Goal: Register for event/course

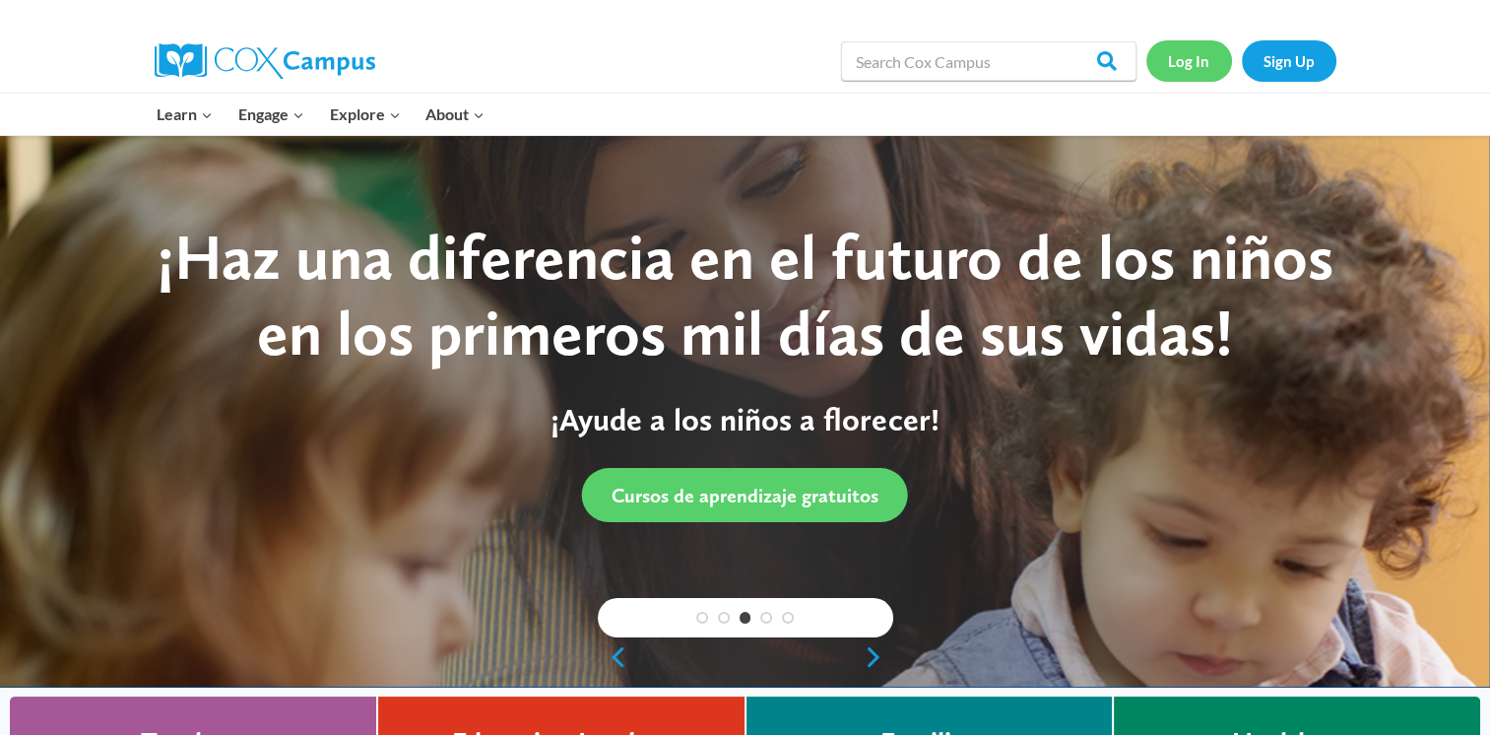
click at [1186, 63] on link "Log In" at bounding box center [1189, 60] width 86 height 40
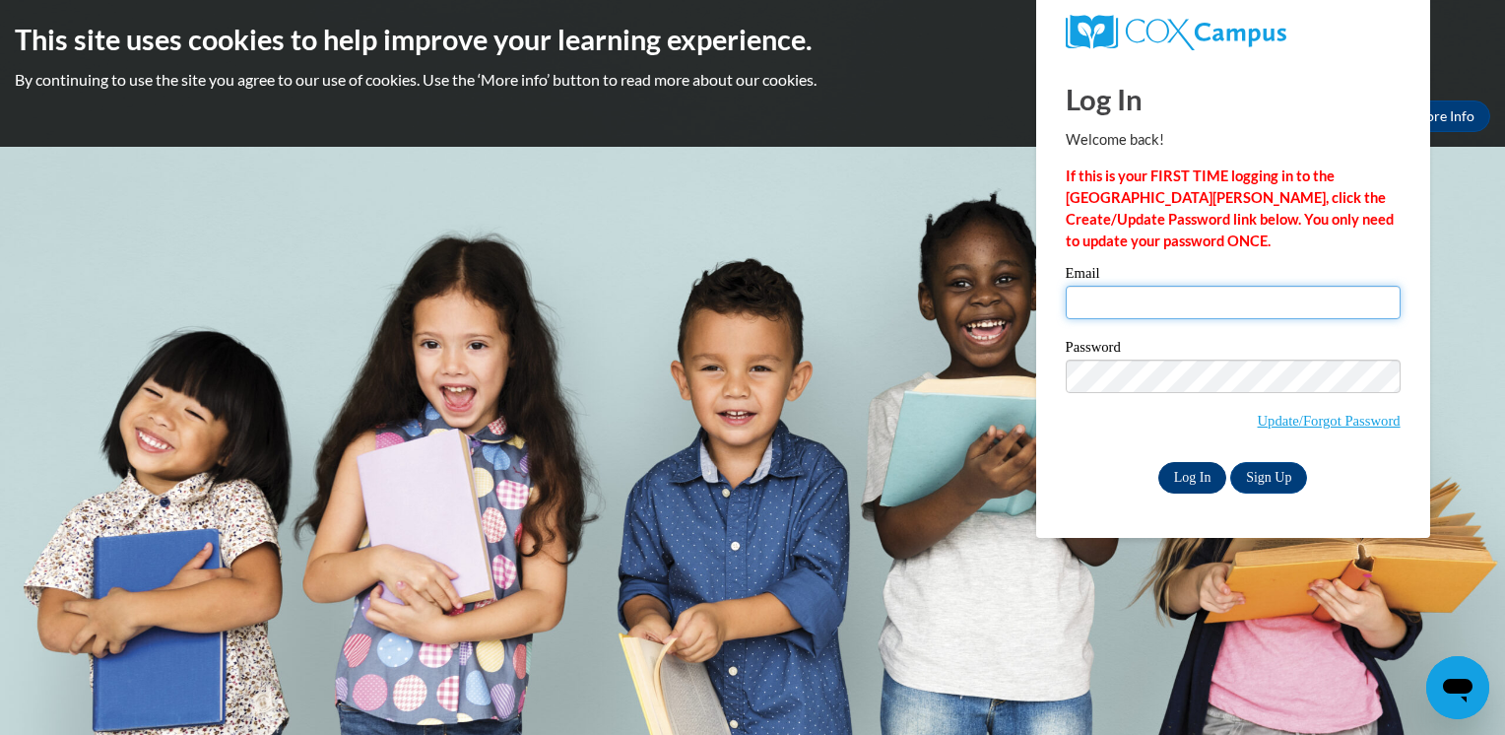
type input "tdunn1826@gmail.com"
click at [1186, 479] on input "Log In" at bounding box center [1192, 478] width 69 height 32
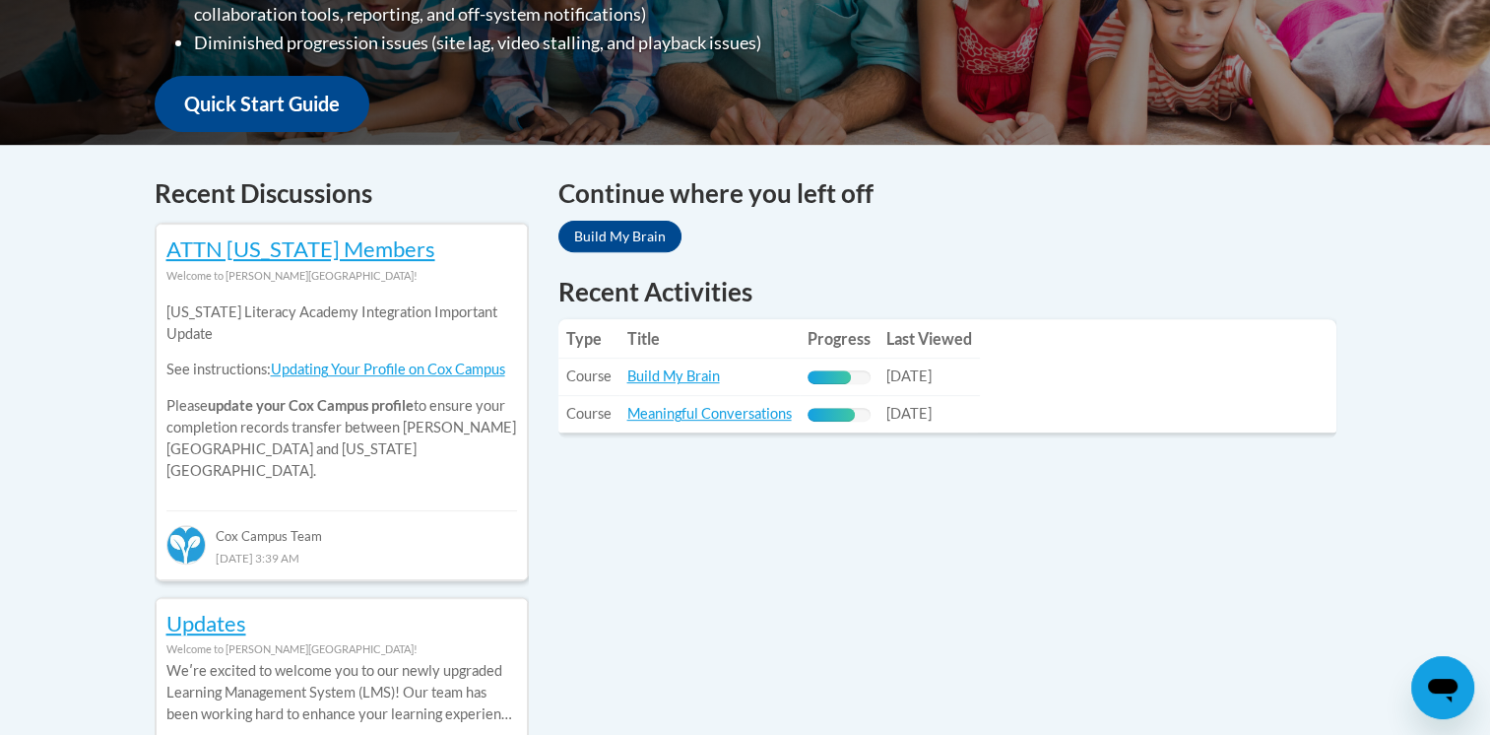
scroll to position [705, 0]
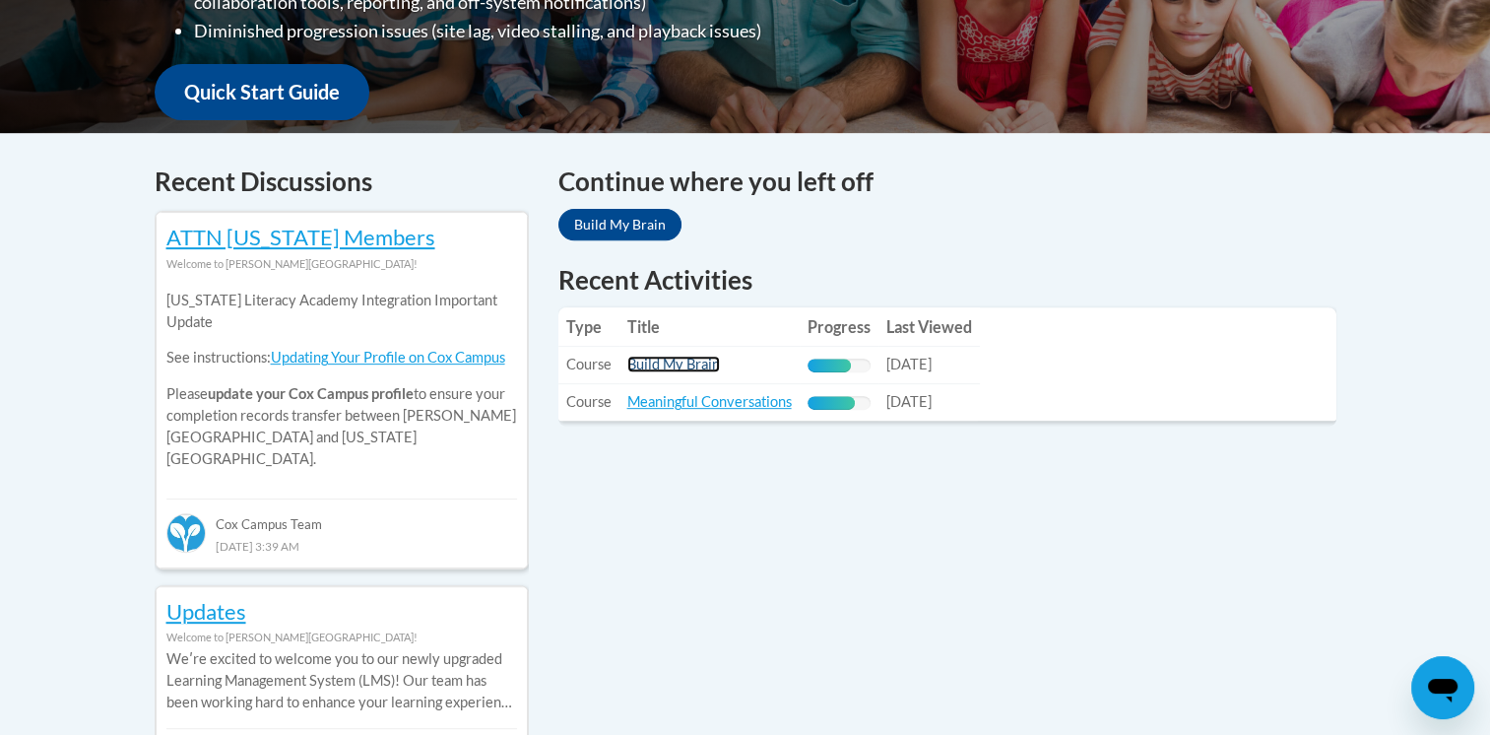
click at [702, 368] on link "Build My Brain" at bounding box center [673, 364] width 93 height 17
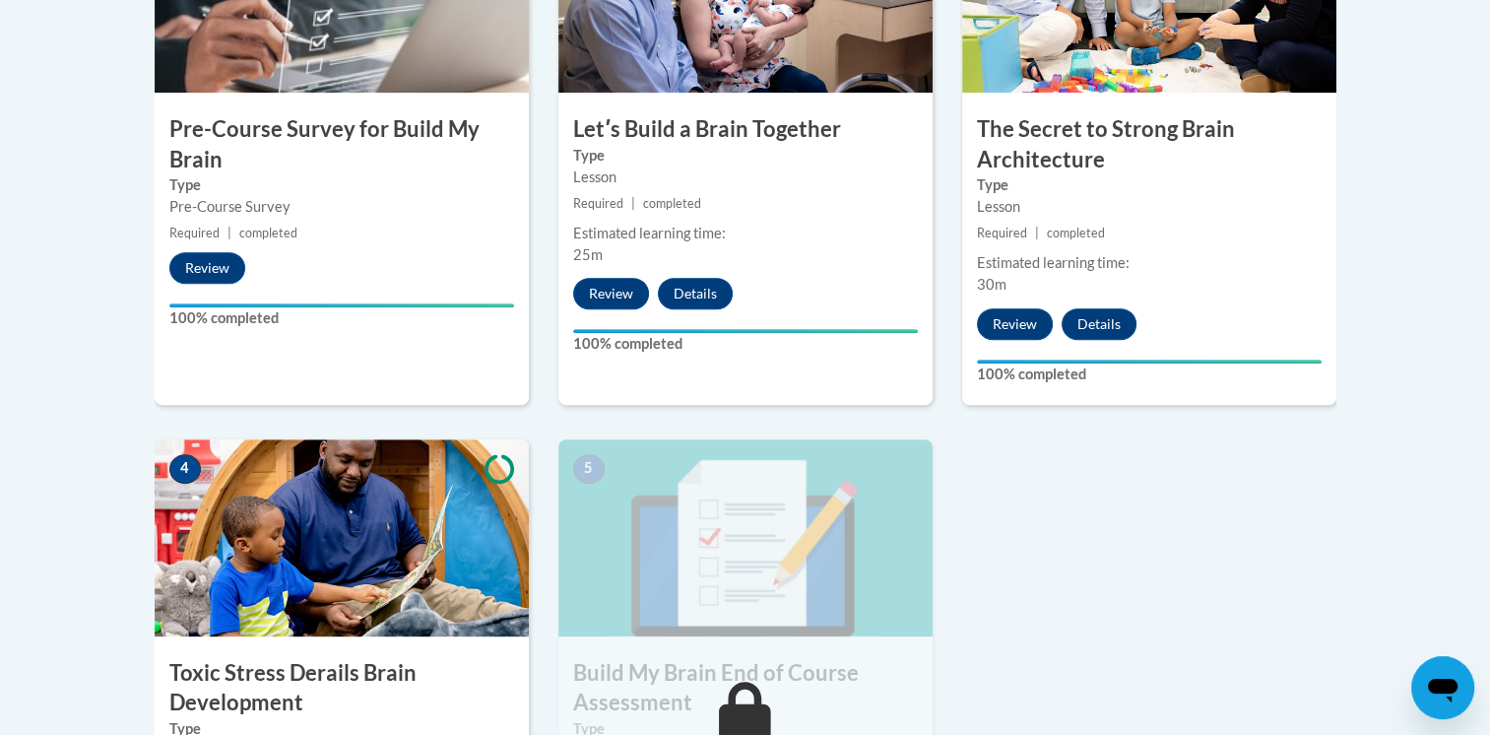
scroll to position [780, 0]
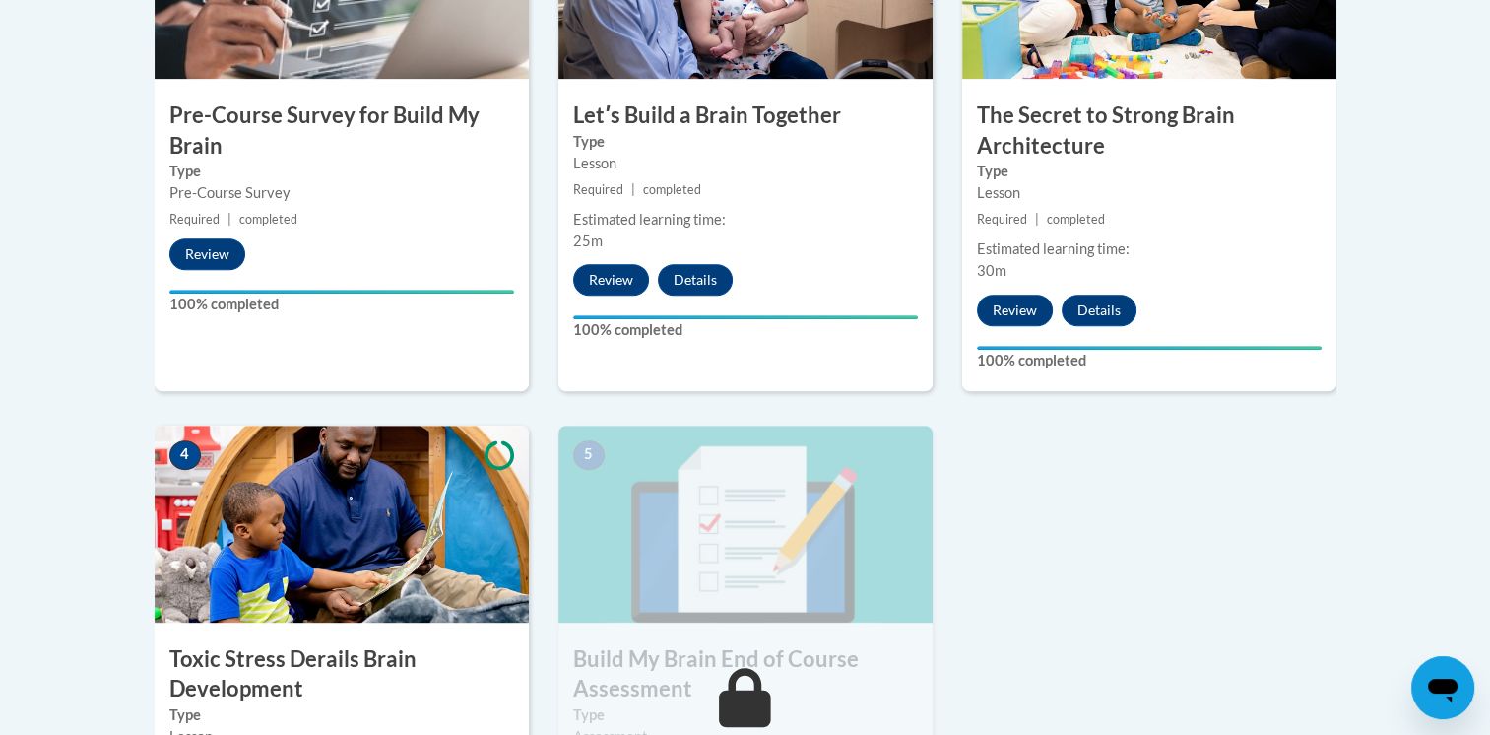
click at [446, 540] on img at bounding box center [342, 523] width 374 height 197
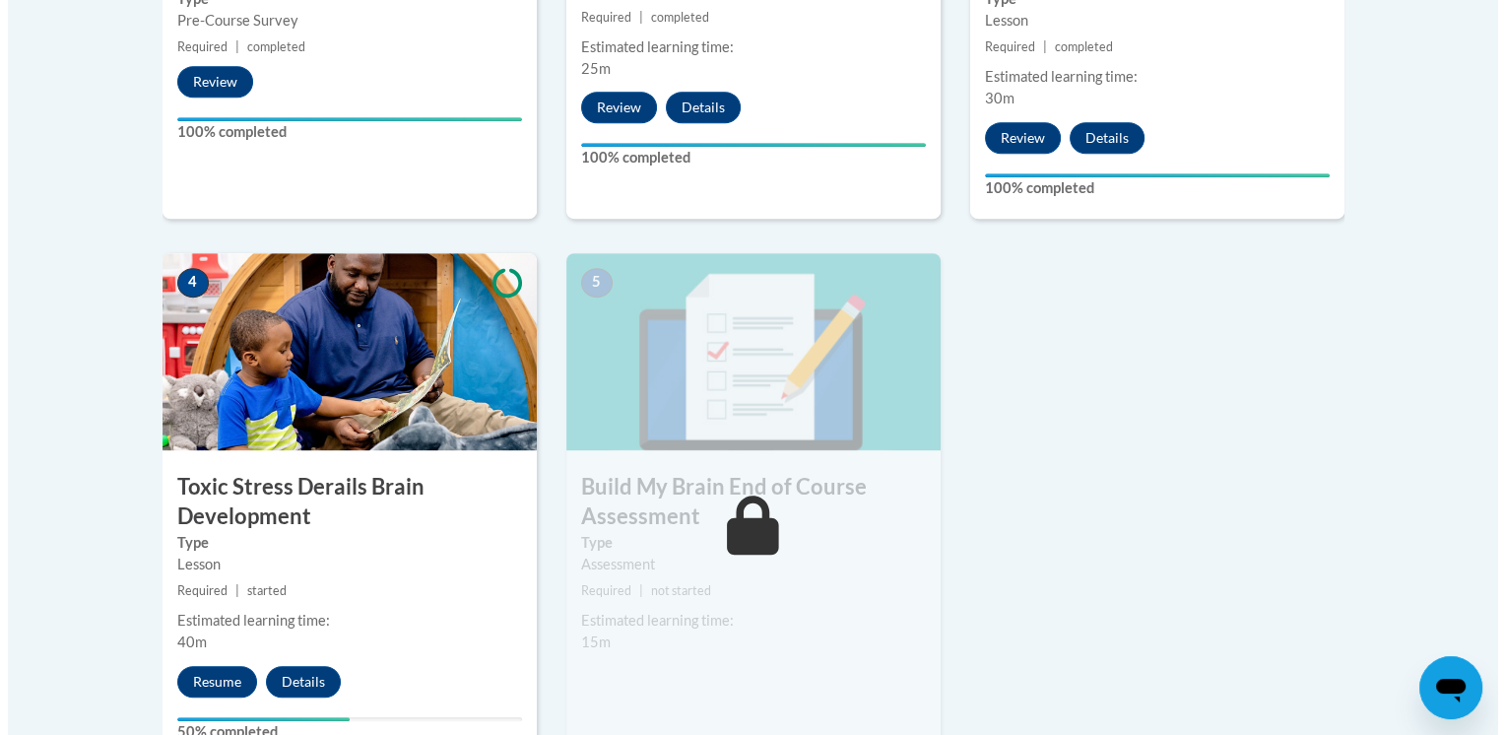
scroll to position [956, 0]
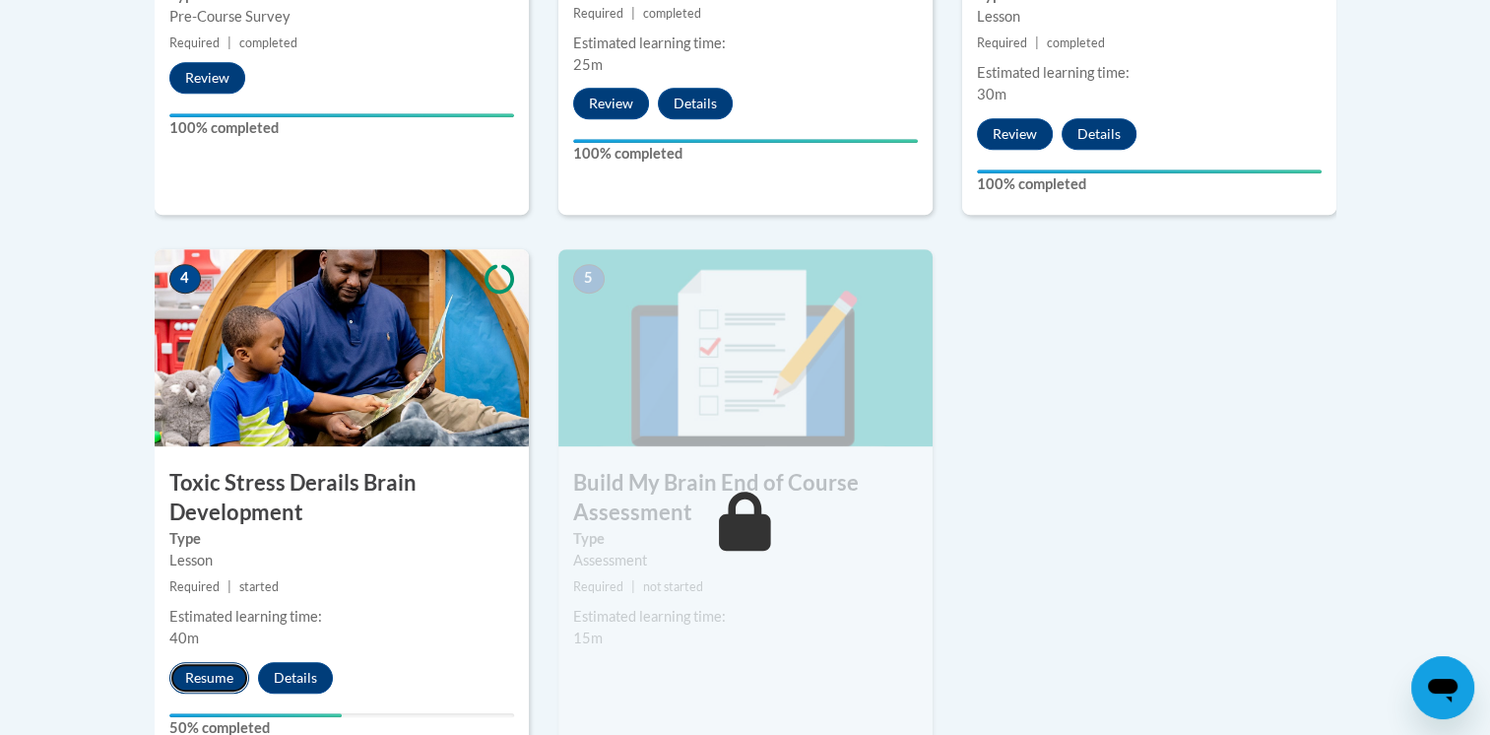
click at [209, 679] on button "Resume" at bounding box center [209, 678] width 80 height 32
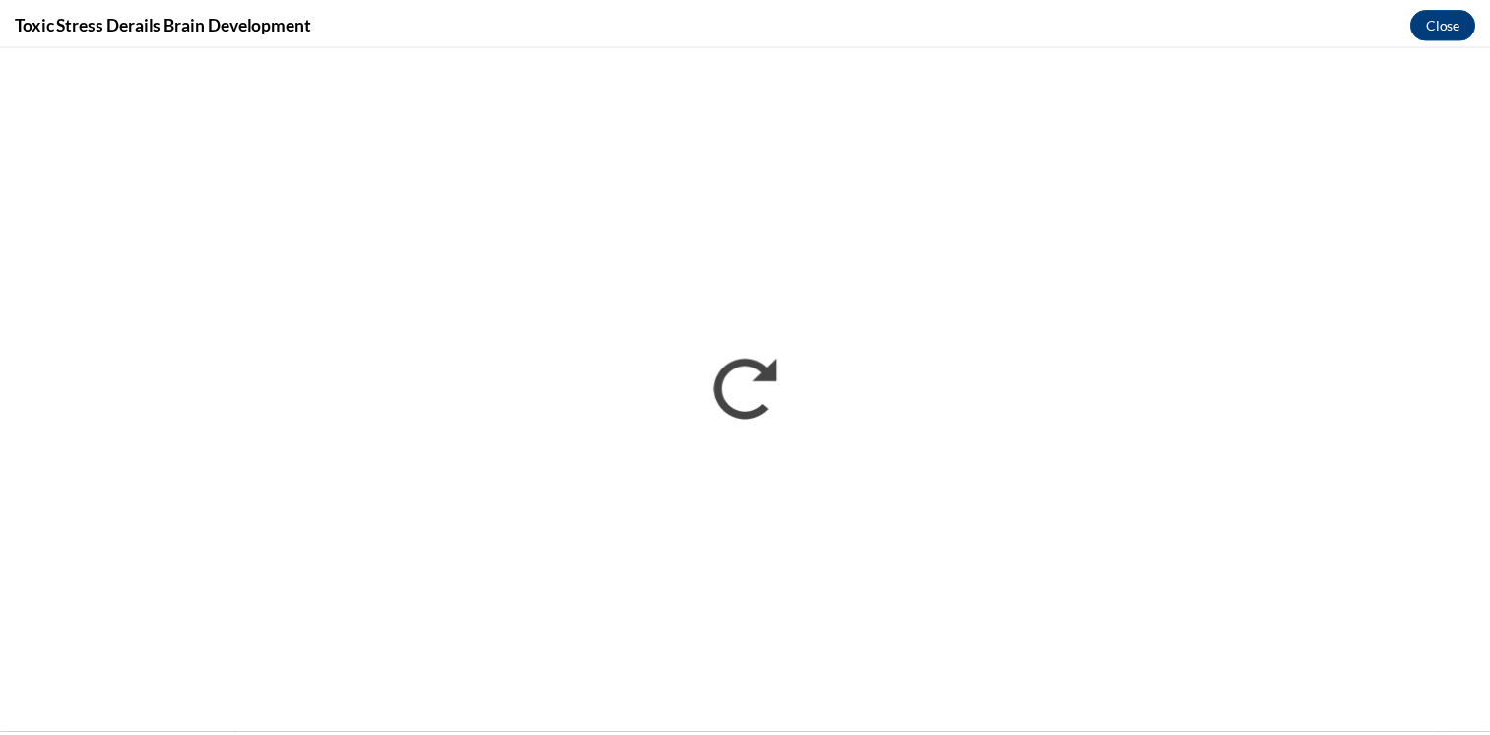
scroll to position [0, 0]
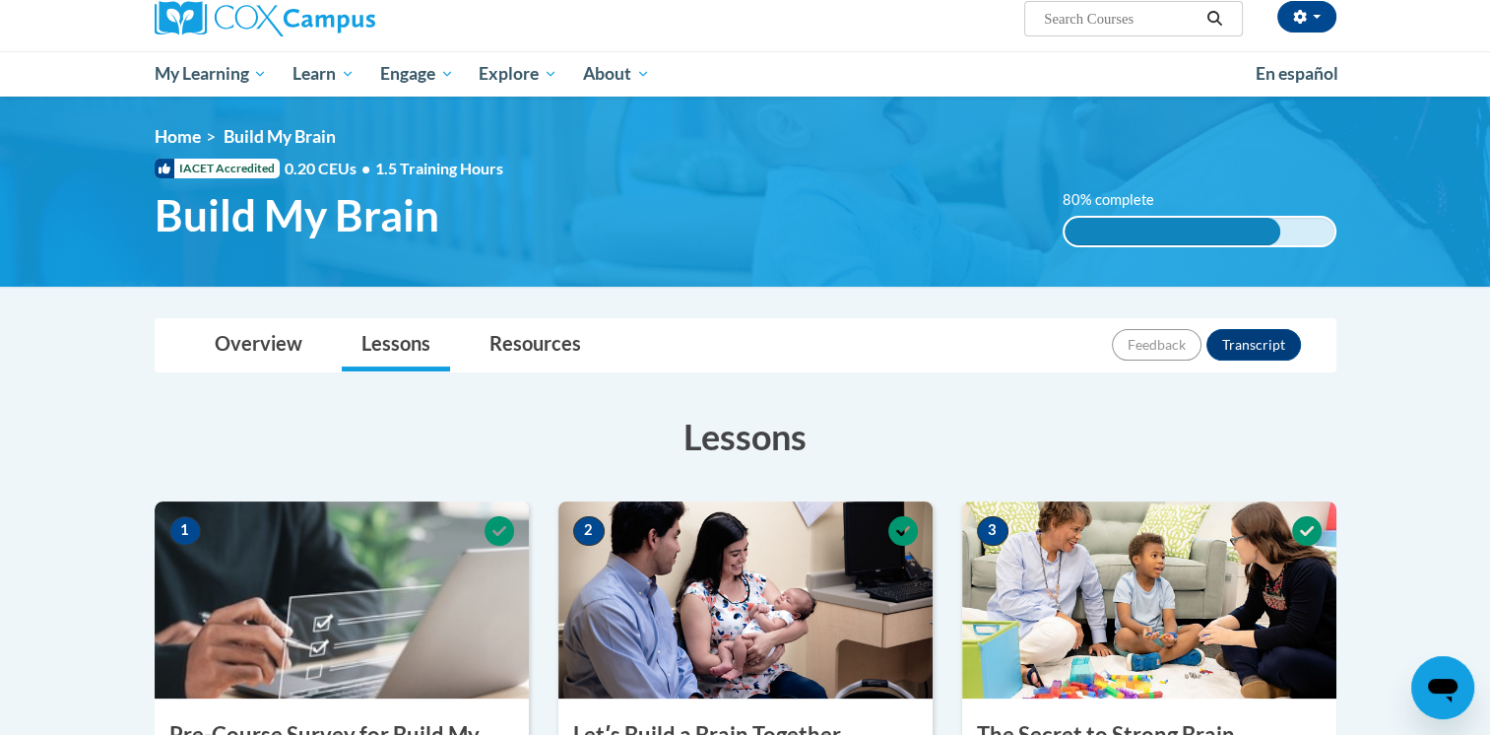
scroll to position [162, 0]
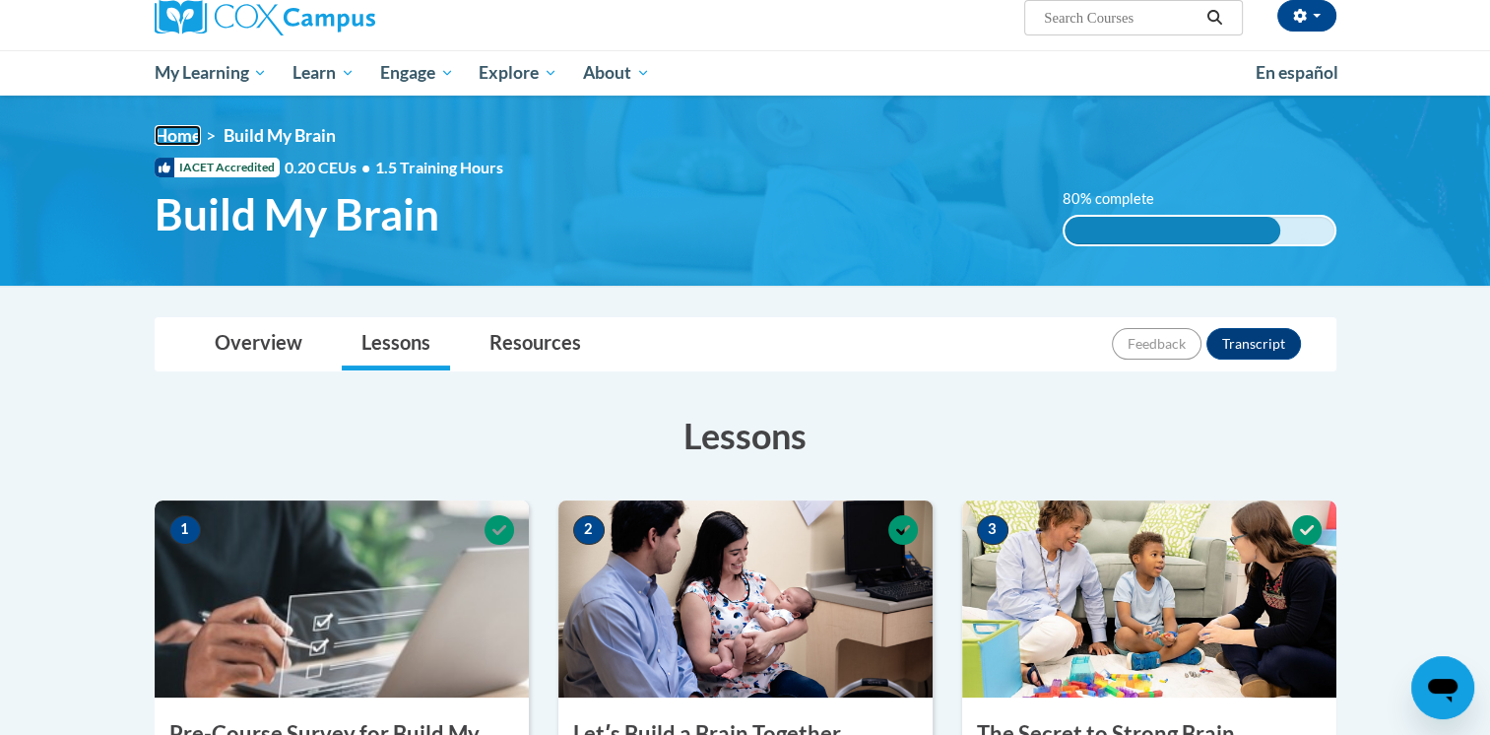
click at [174, 130] on link "Home" at bounding box center [178, 135] width 46 height 21
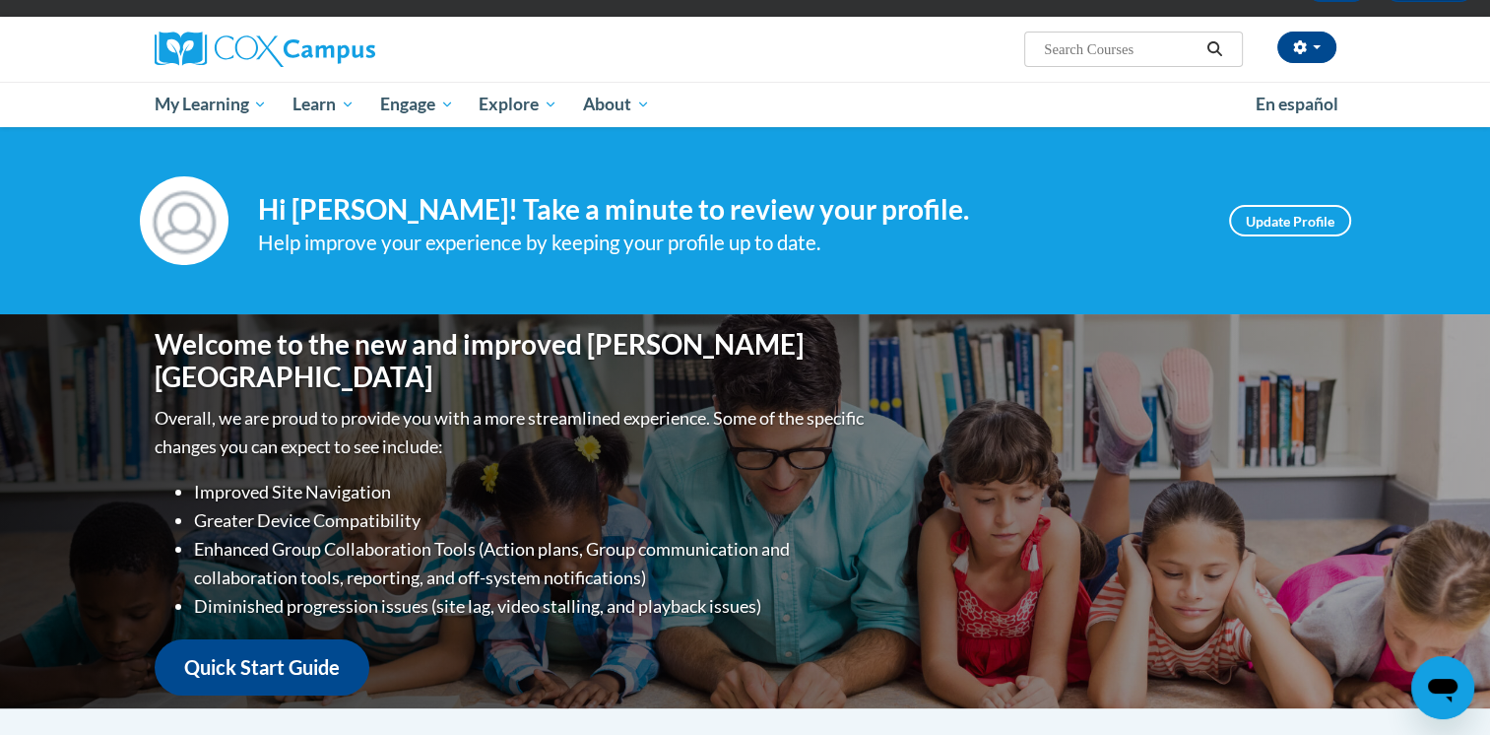
scroll to position [114, 0]
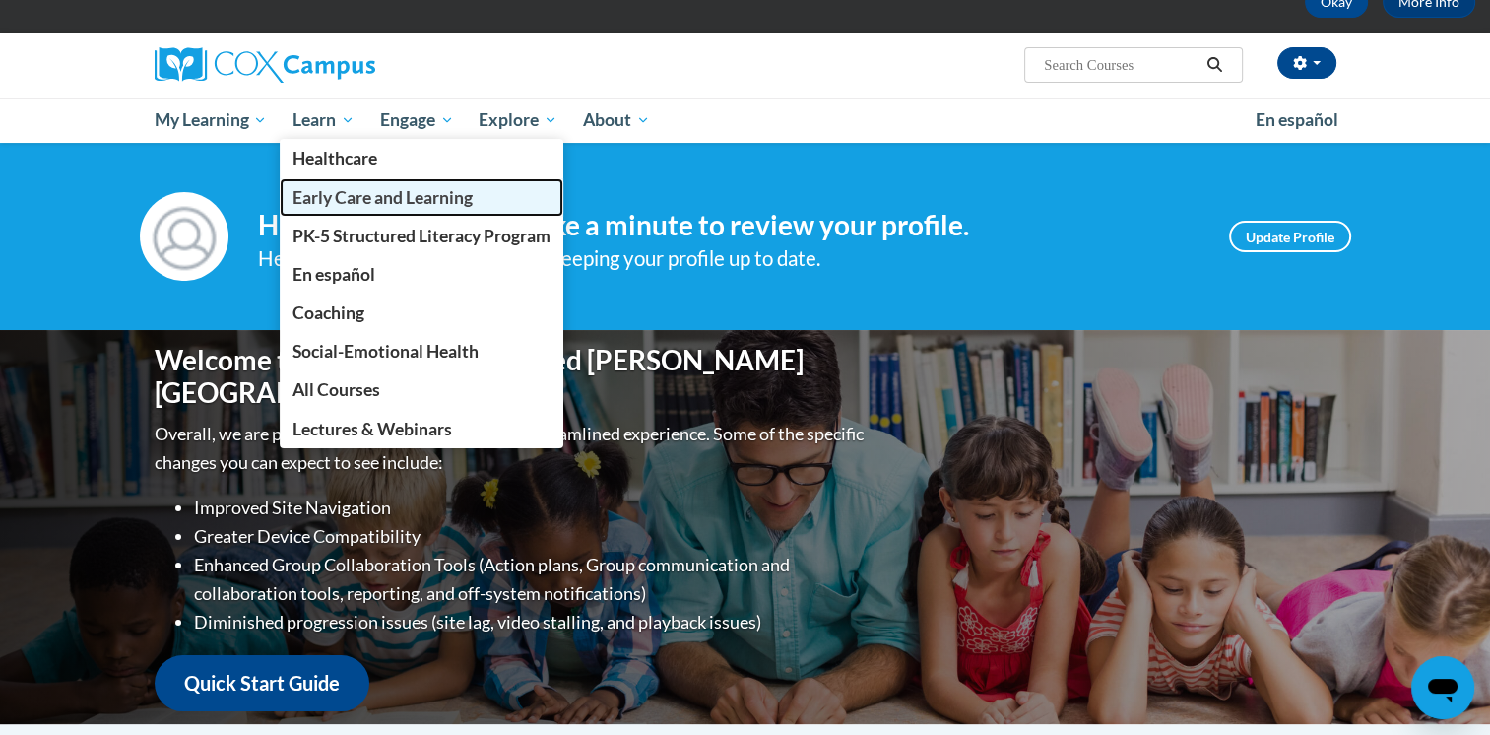
click at [331, 203] on span "Early Care and Learning" at bounding box center [382, 197] width 180 height 21
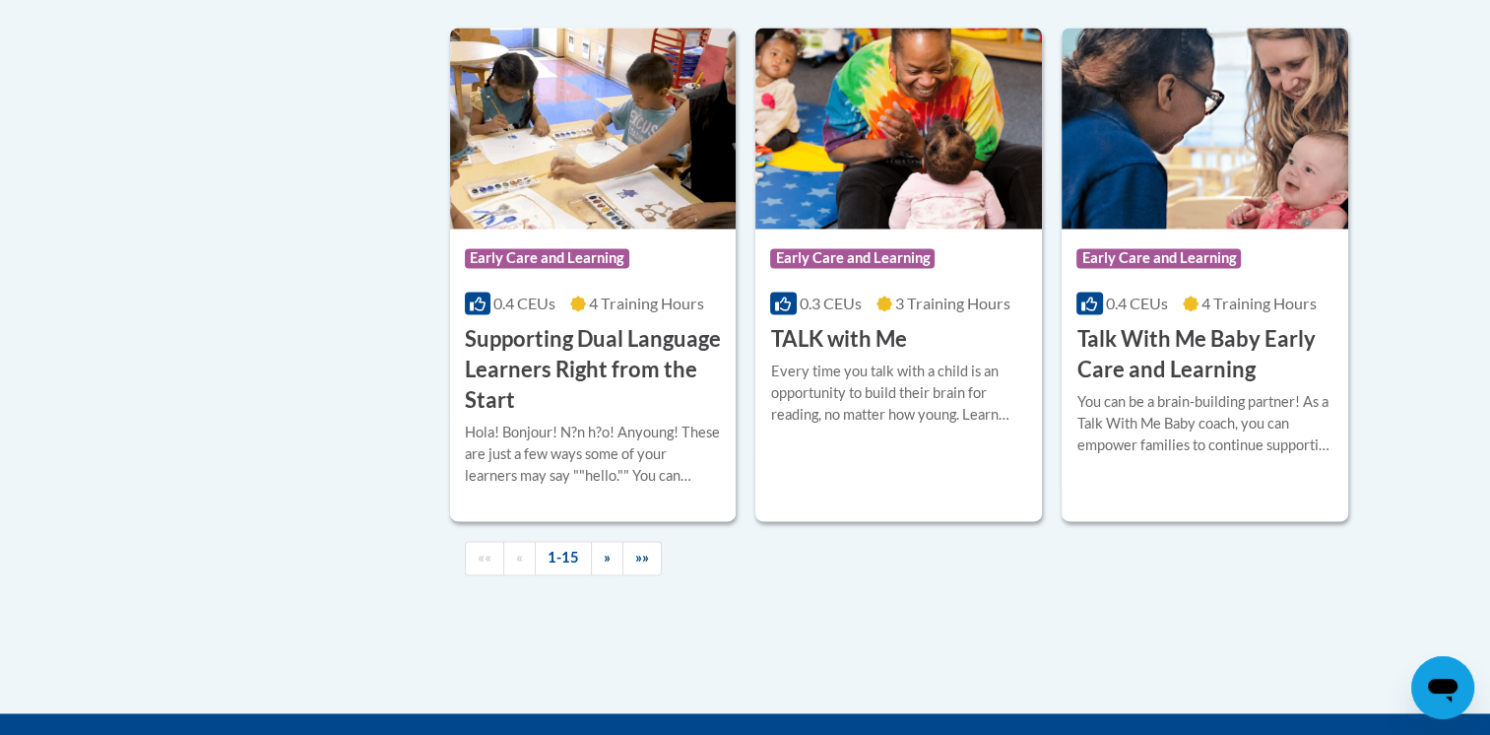
scroll to position [2875, 0]
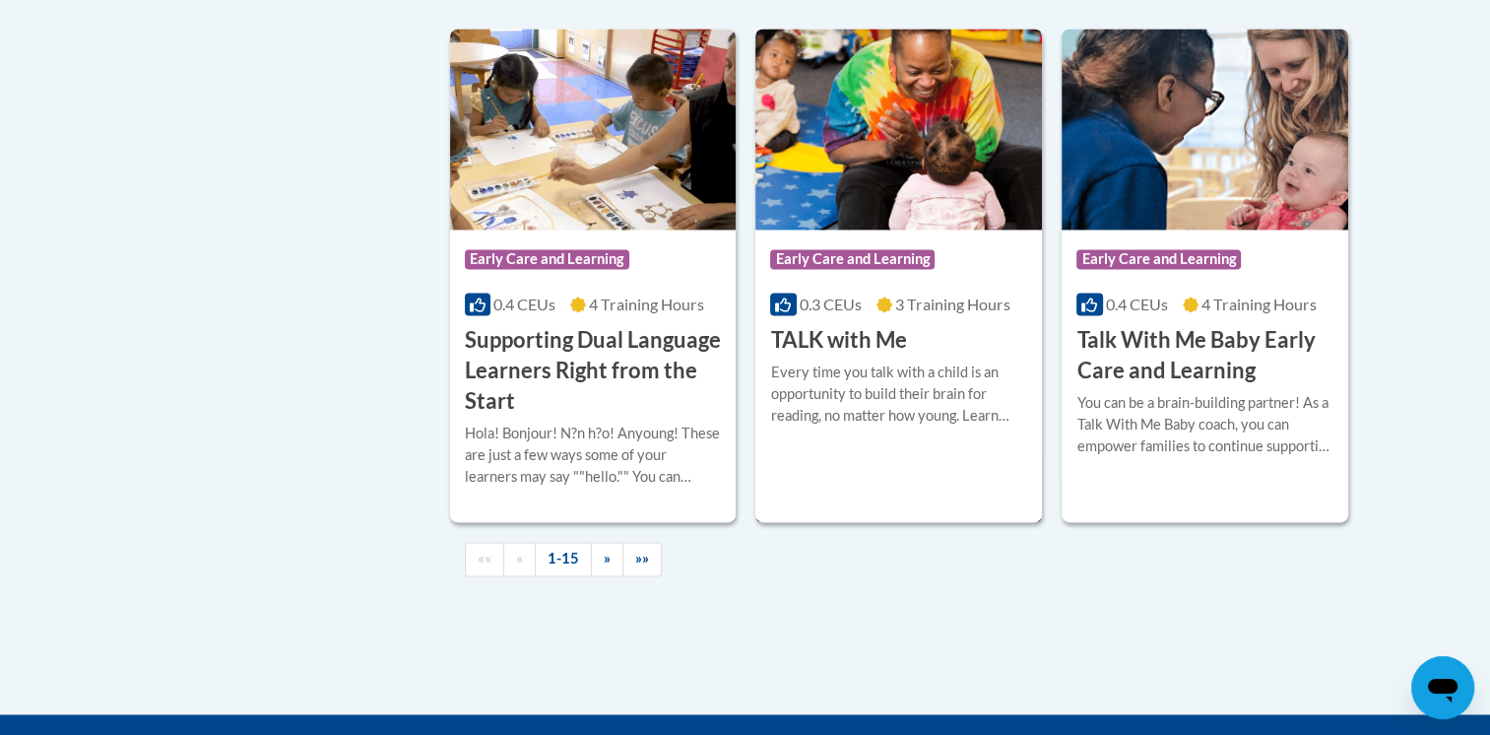
click at [918, 315] on div "0.3 CEUs 3 Training Hours" at bounding box center [898, 304] width 257 height 22
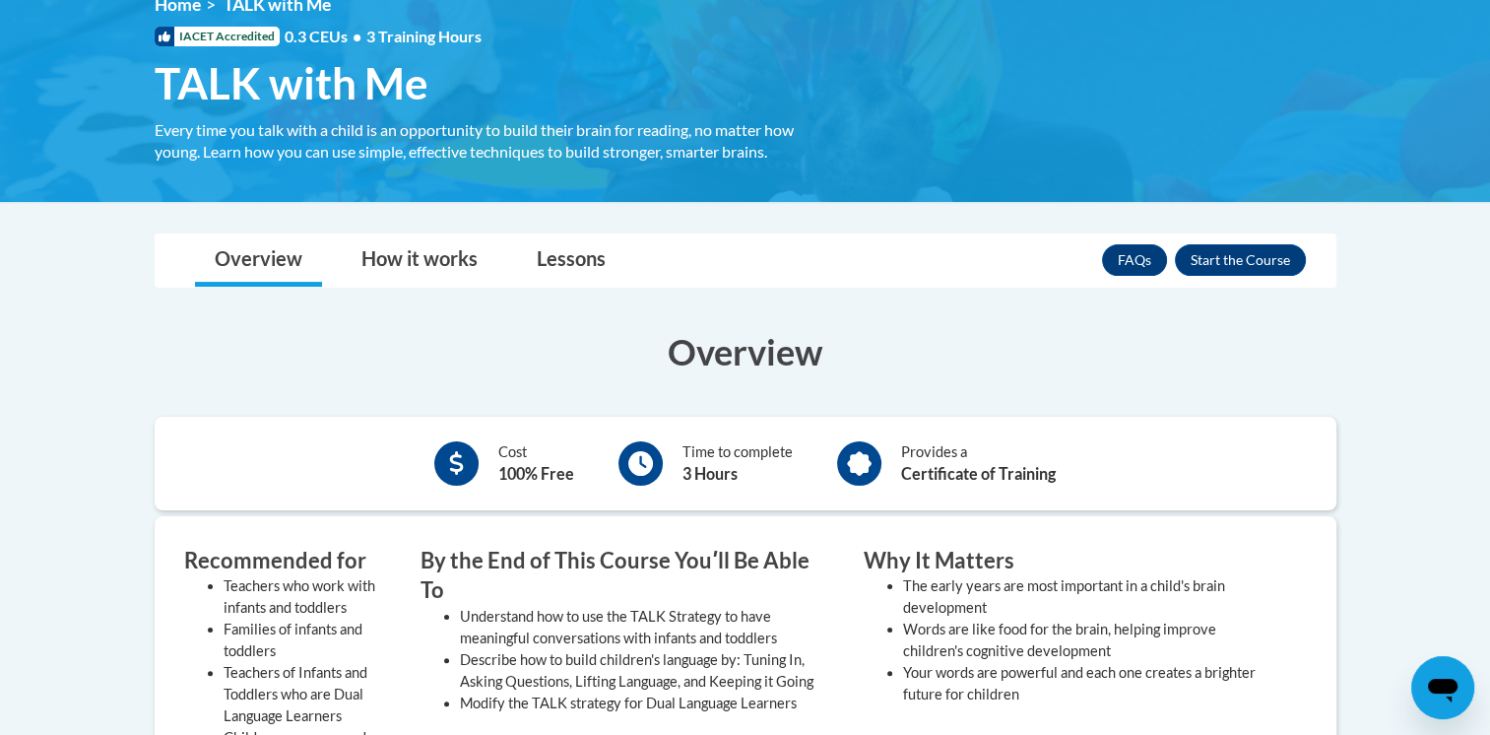
scroll to position [286, 0]
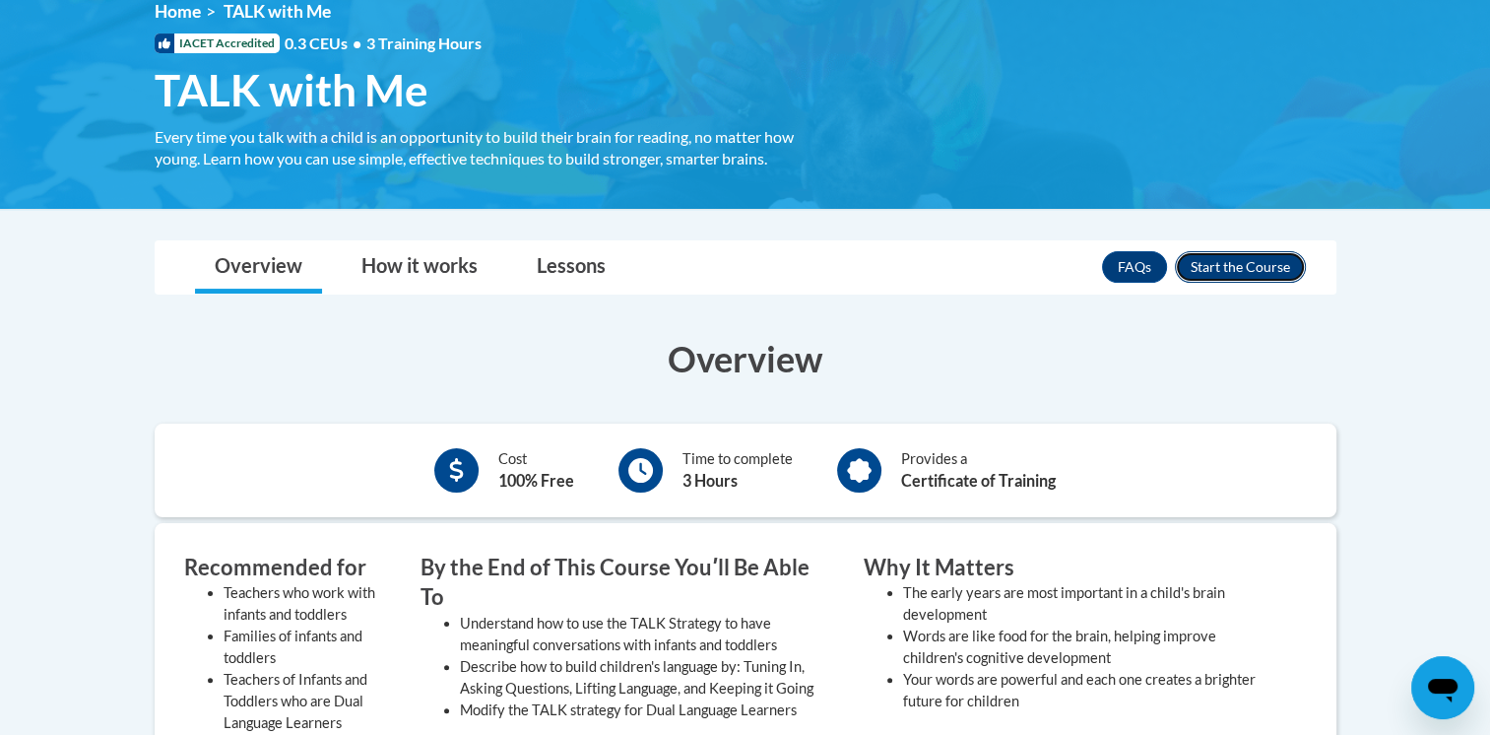
click at [1222, 258] on button "Enroll" at bounding box center [1240, 267] width 131 height 32
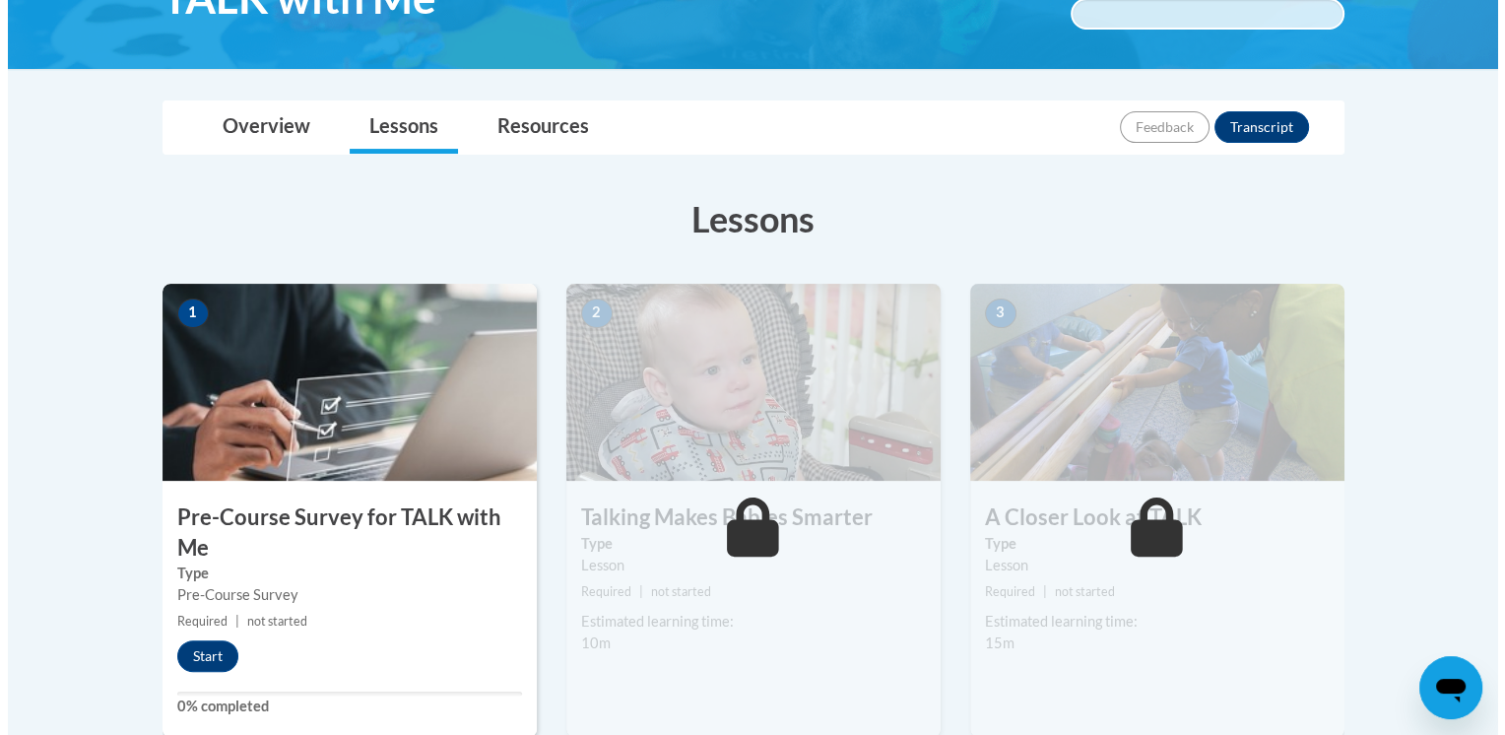
scroll to position [377, 0]
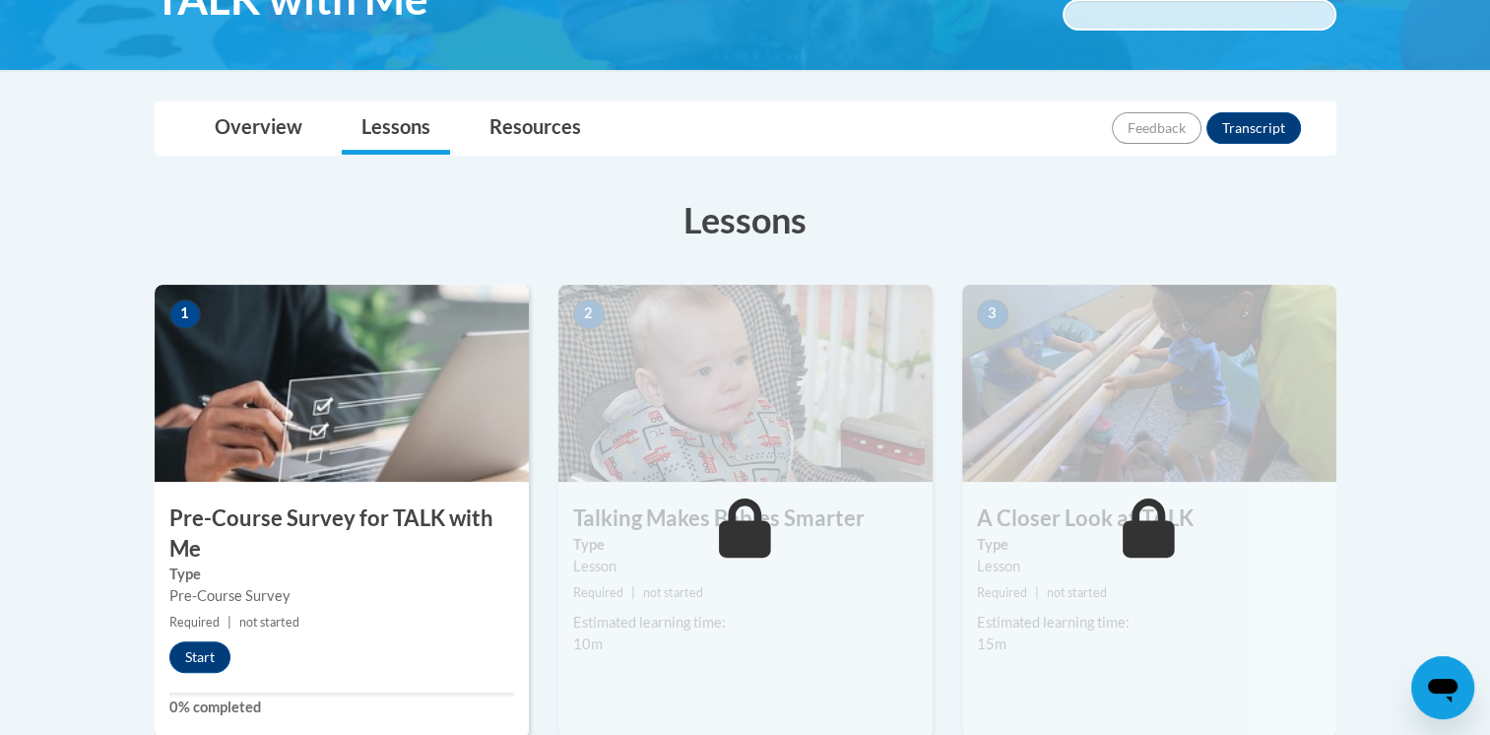
click at [277, 471] on img at bounding box center [342, 383] width 374 height 197
click at [192, 664] on button "Start" at bounding box center [199, 657] width 61 height 32
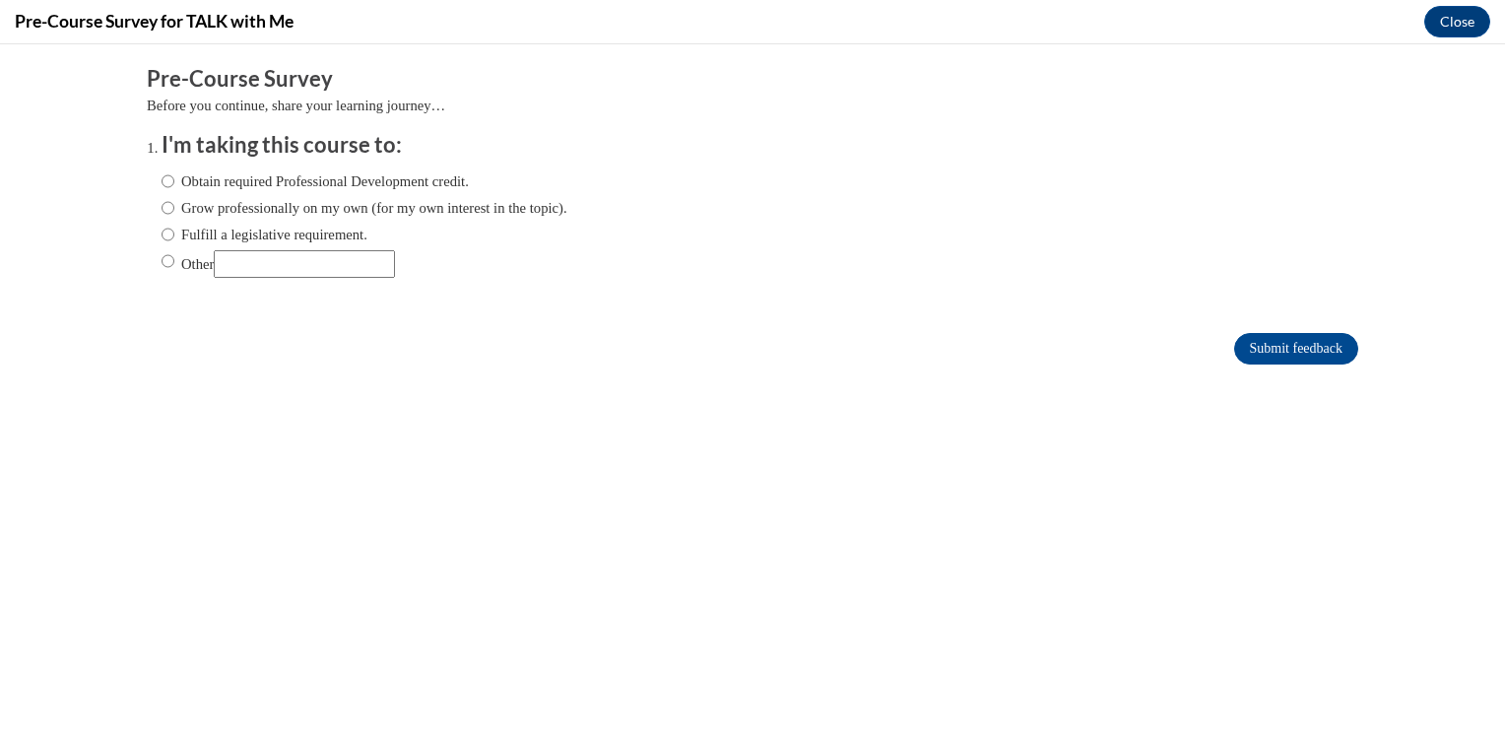
scroll to position [0, 0]
click at [263, 177] on label "Obtain required Professional Development credit." at bounding box center [315, 181] width 307 height 22
click at [174, 177] on input "Obtain required Professional Development credit." at bounding box center [168, 181] width 13 height 22
radio input "true"
click at [1259, 350] on input "Submit feedback" at bounding box center [1296, 349] width 124 height 32
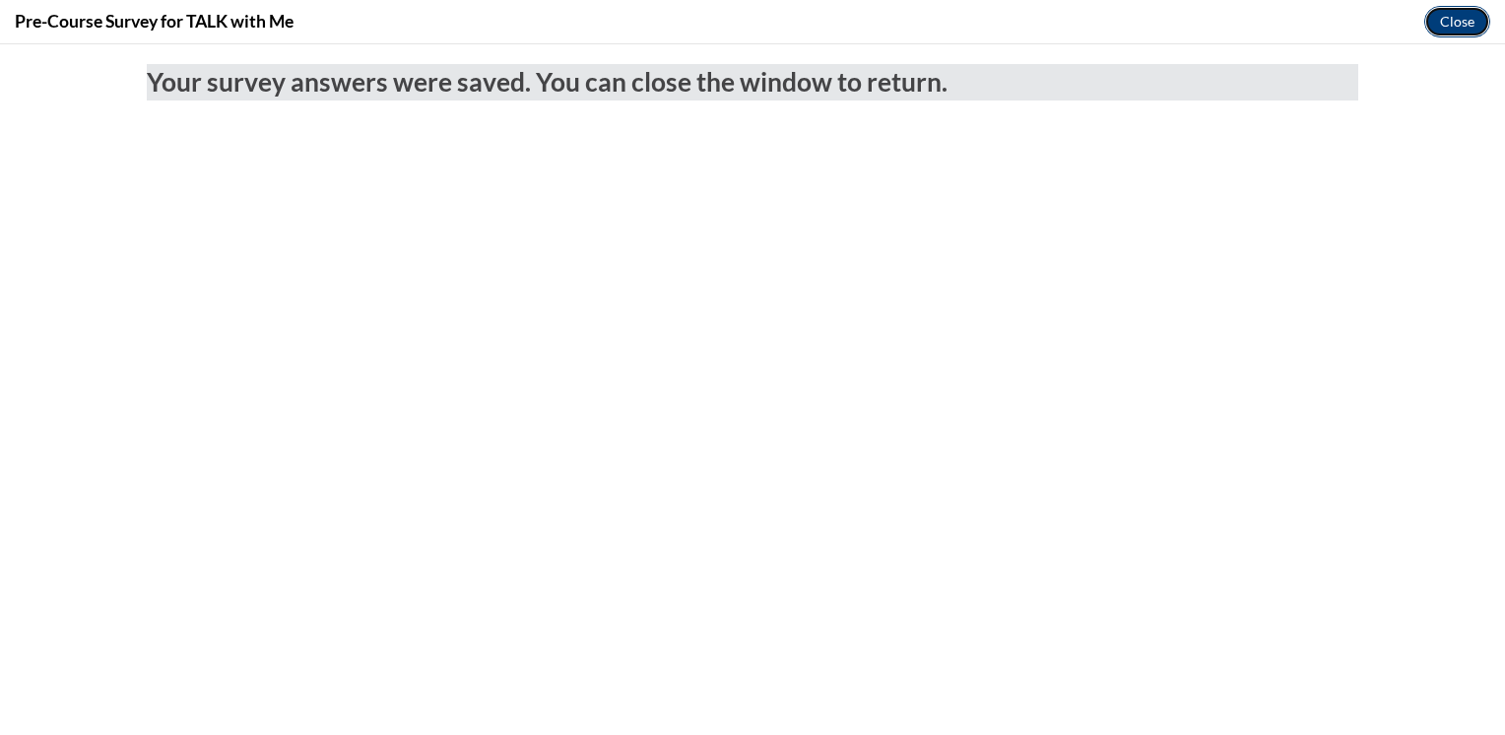
click at [1467, 6] on button "Close" at bounding box center [1457, 22] width 66 height 32
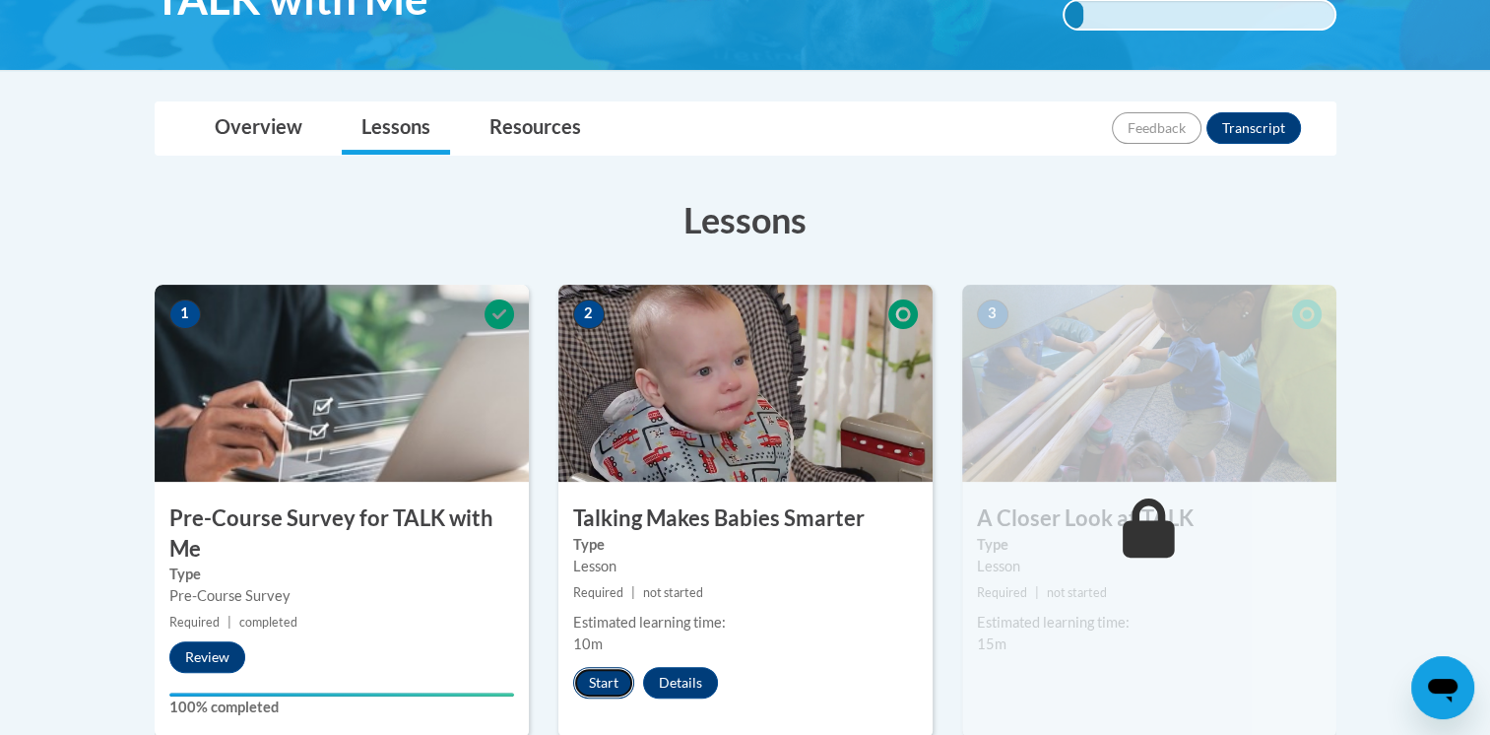
click at [600, 670] on button "Start" at bounding box center [603, 683] width 61 height 32
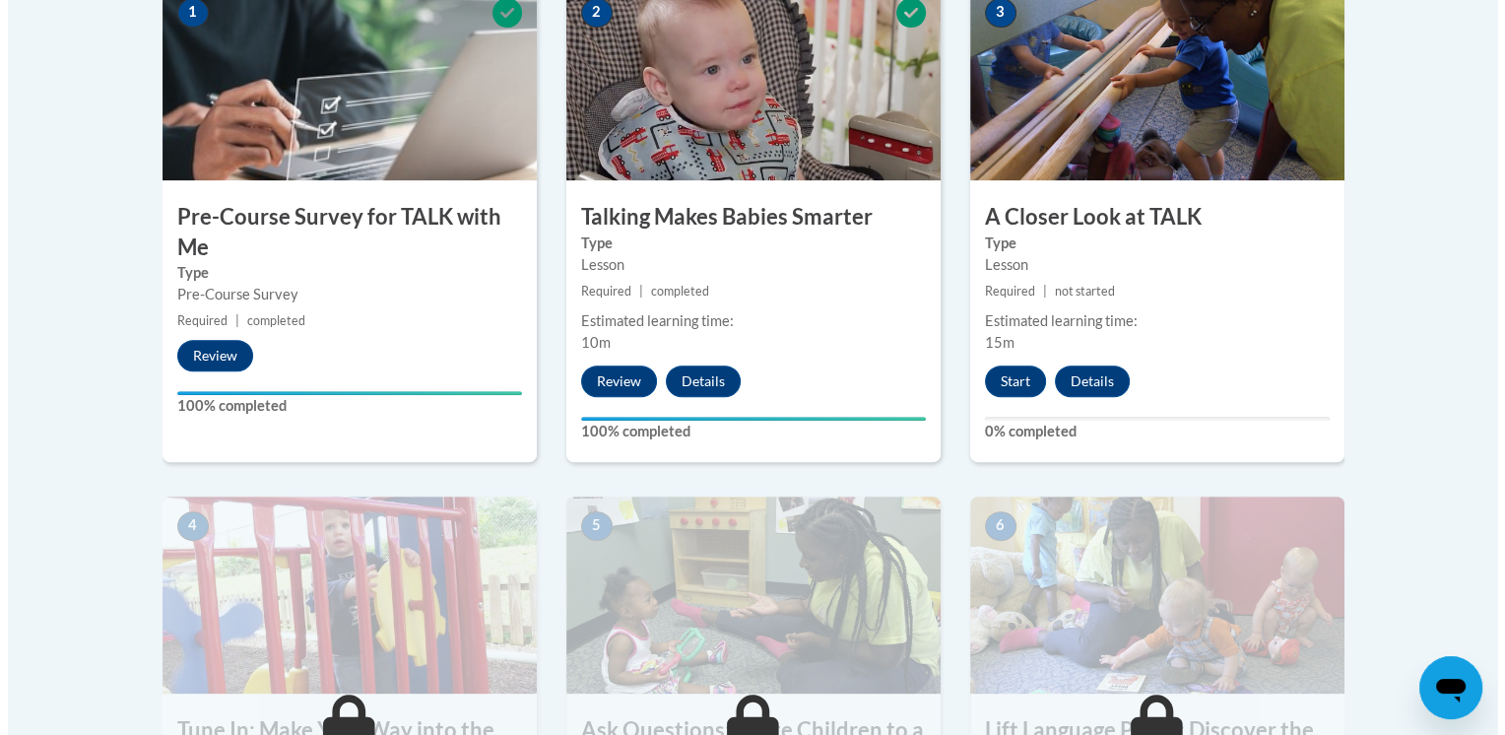
scroll to position [678, 0]
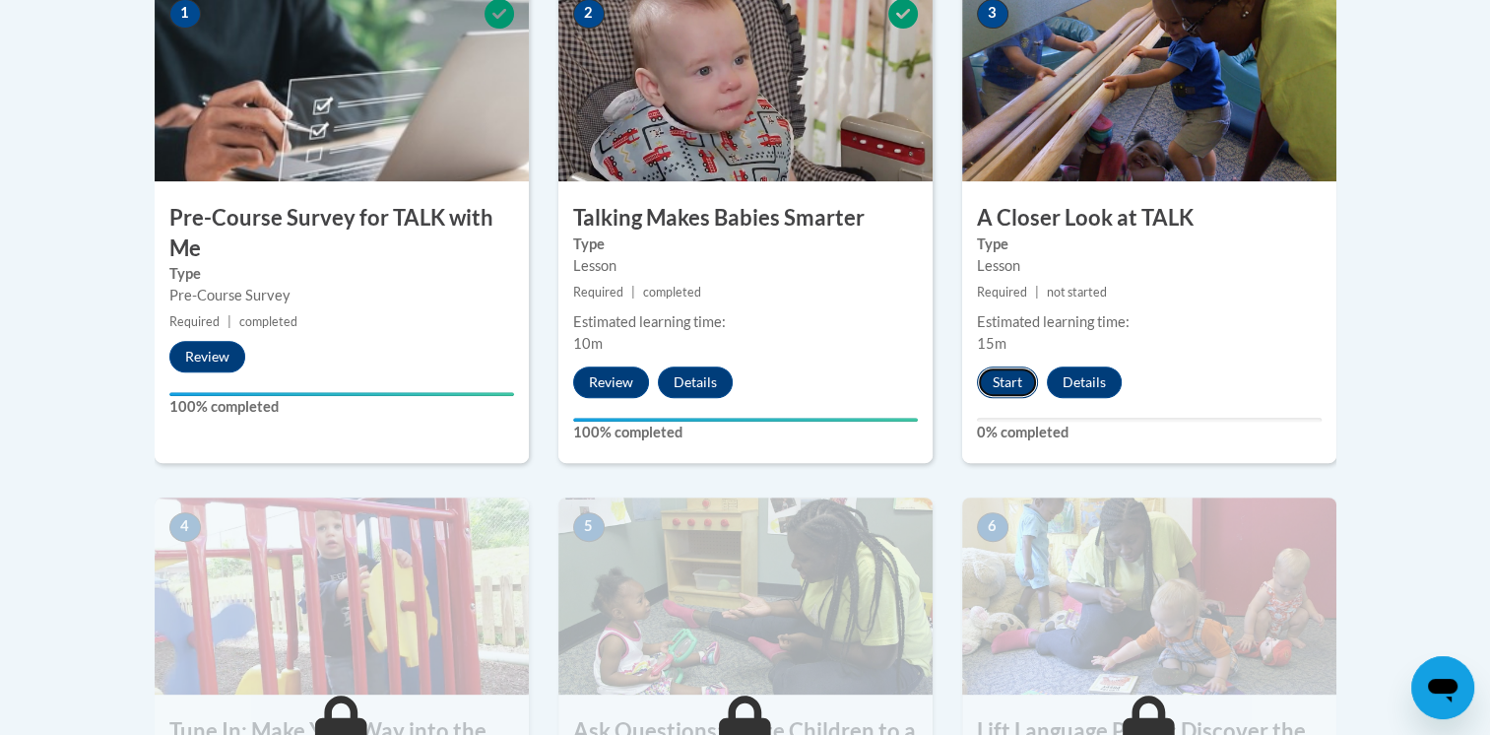
click at [1026, 373] on button "Start" at bounding box center [1007, 382] width 61 height 32
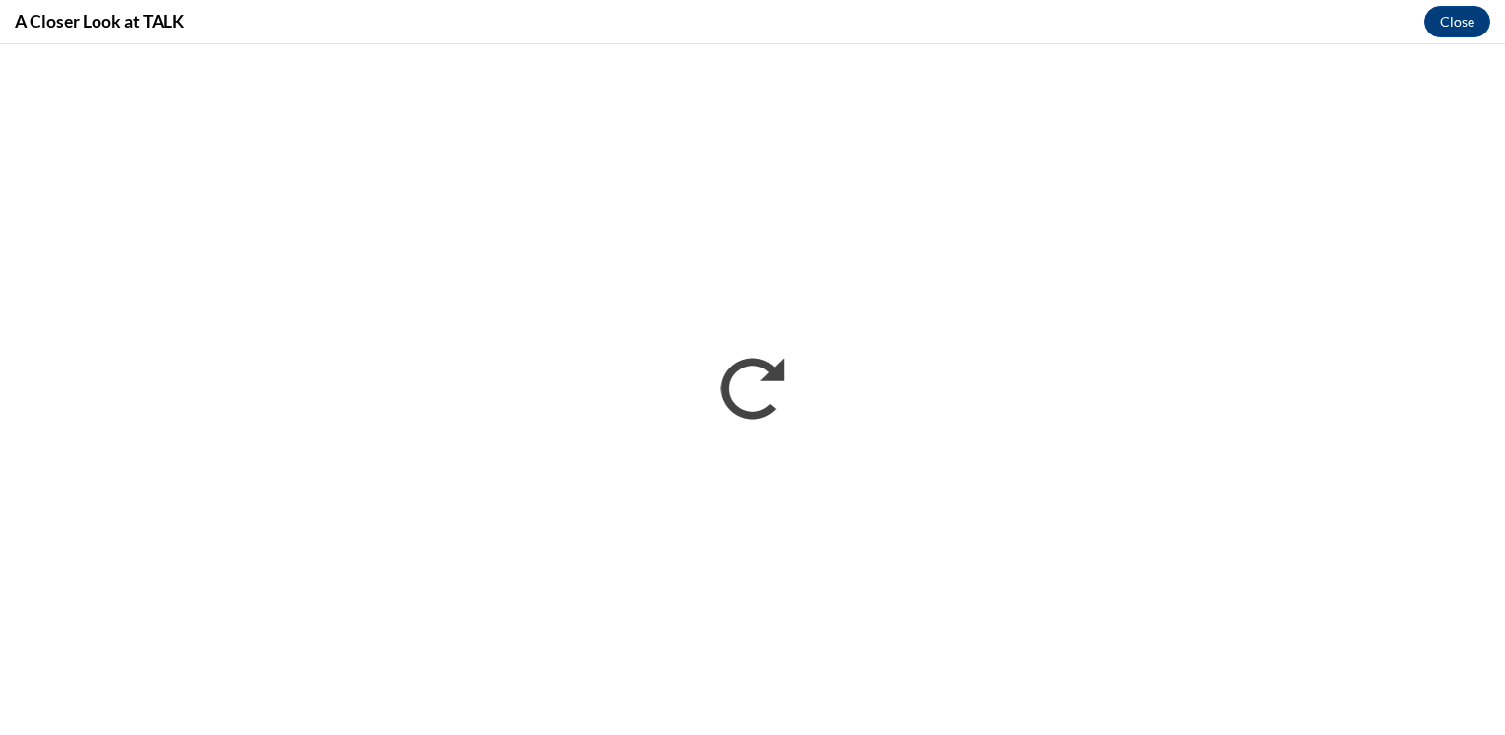
scroll to position [0, 0]
